Goal: Navigation & Orientation: Go to known website

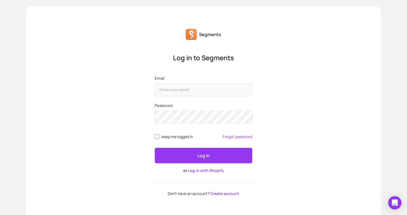
click at [185, 105] on label "Password" at bounding box center [204, 106] width 98 height 6
click at [184, 87] on input "Email" at bounding box center [204, 89] width 98 height 13
type input "[EMAIL_ADDRESS][PERSON_NAME][DOMAIN_NAME]"
click at [179, 92] on input "Email" at bounding box center [204, 89] width 98 height 13
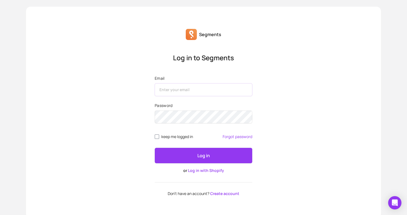
type input "[EMAIL_ADDRESS][PERSON_NAME][DOMAIN_NAME]"
click at [200, 170] on link "Log in with Shopify" at bounding box center [206, 169] width 36 height 5
